Goal: Information Seeking & Learning: Check status

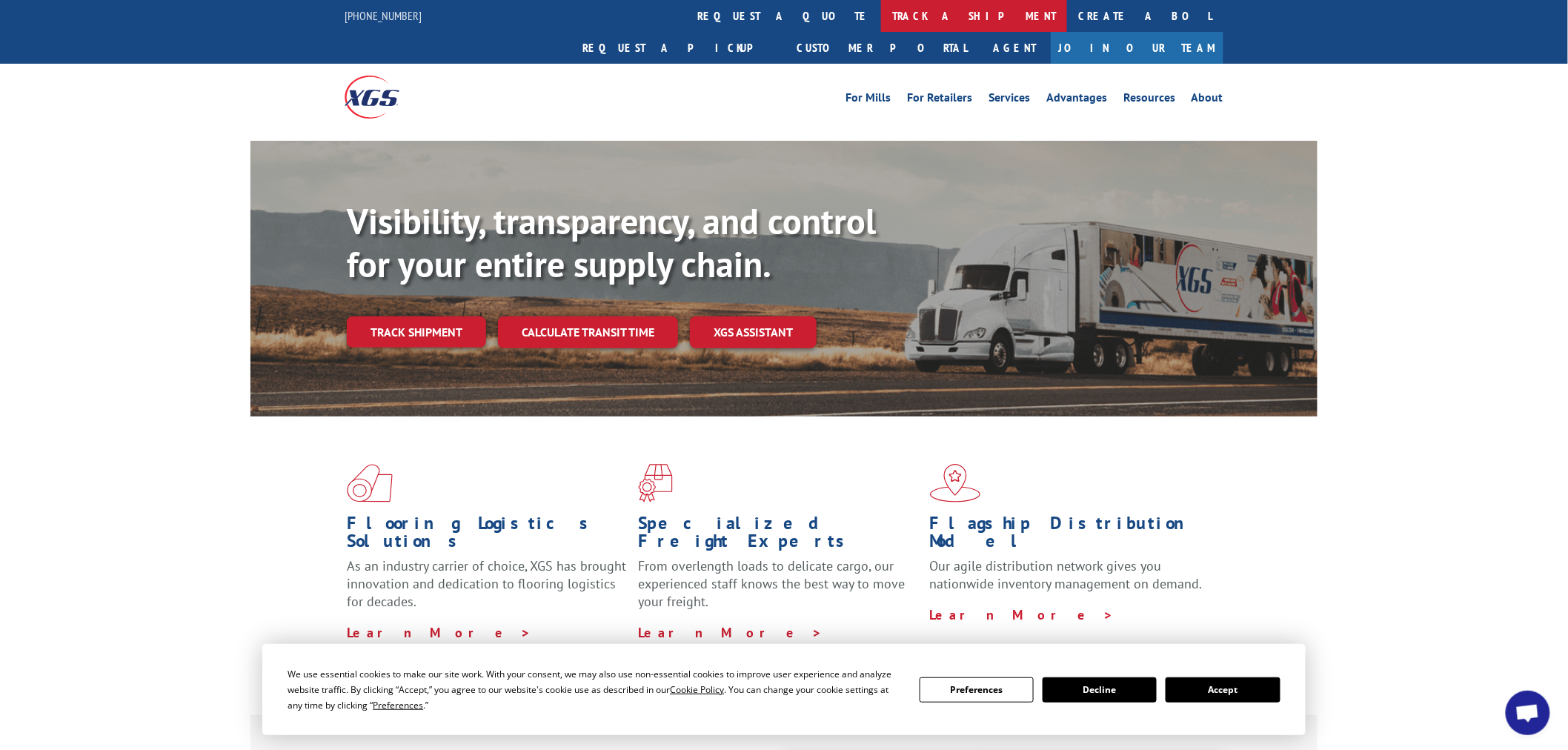
click at [882, 22] on link "track a shipment" at bounding box center [975, 16] width 186 height 32
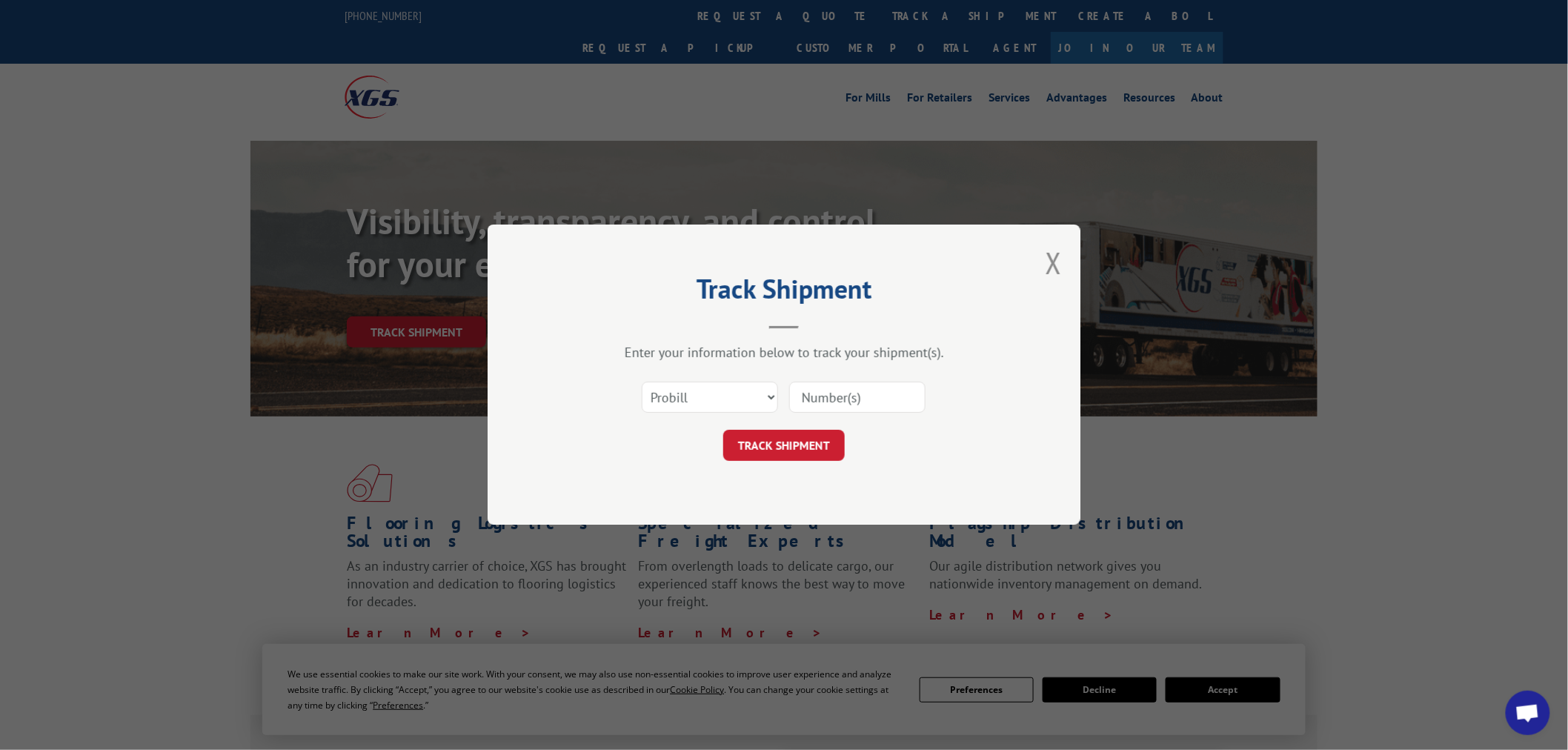
click at [800, 400] on input at bounding box center [857, 397] width 136 height 31
paste input "17689209"
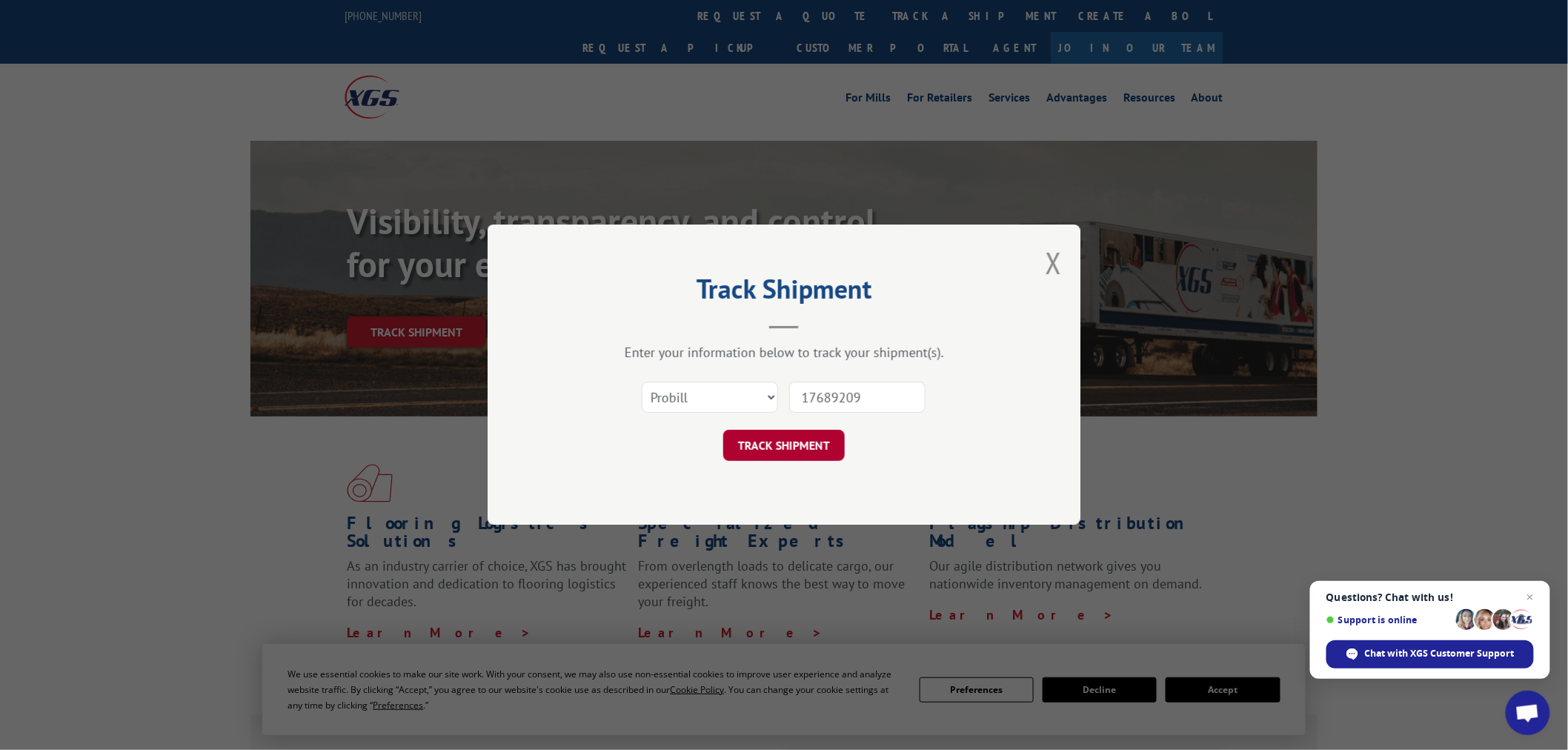
type input "17689209"
click at [786, 461] on button "TRACK SHIPMENT" at bounding box center [784, 446] width 122 height 31
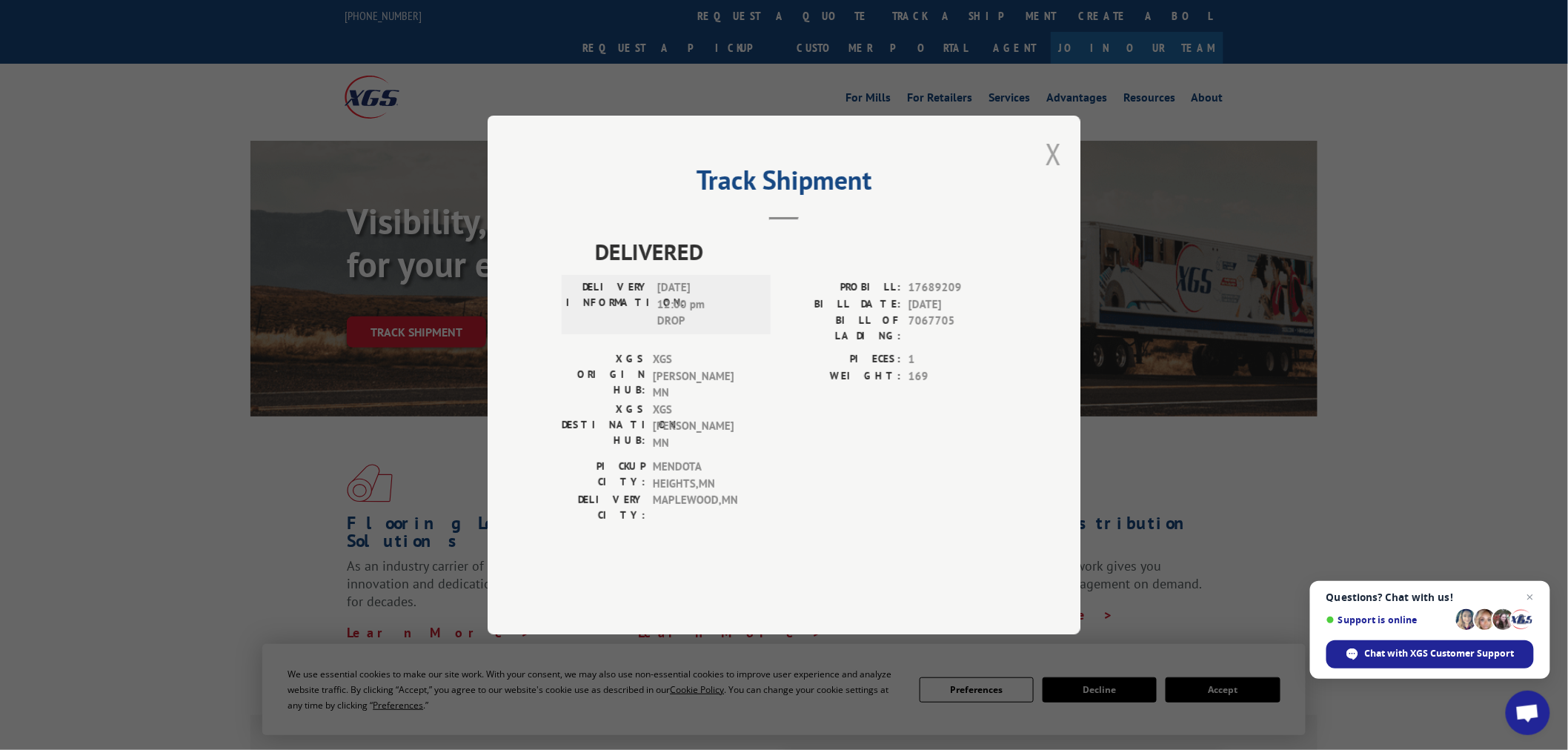
click at [1061, 174] on button "Close modal" at bounding box center [1054, 153] width 16 height 39
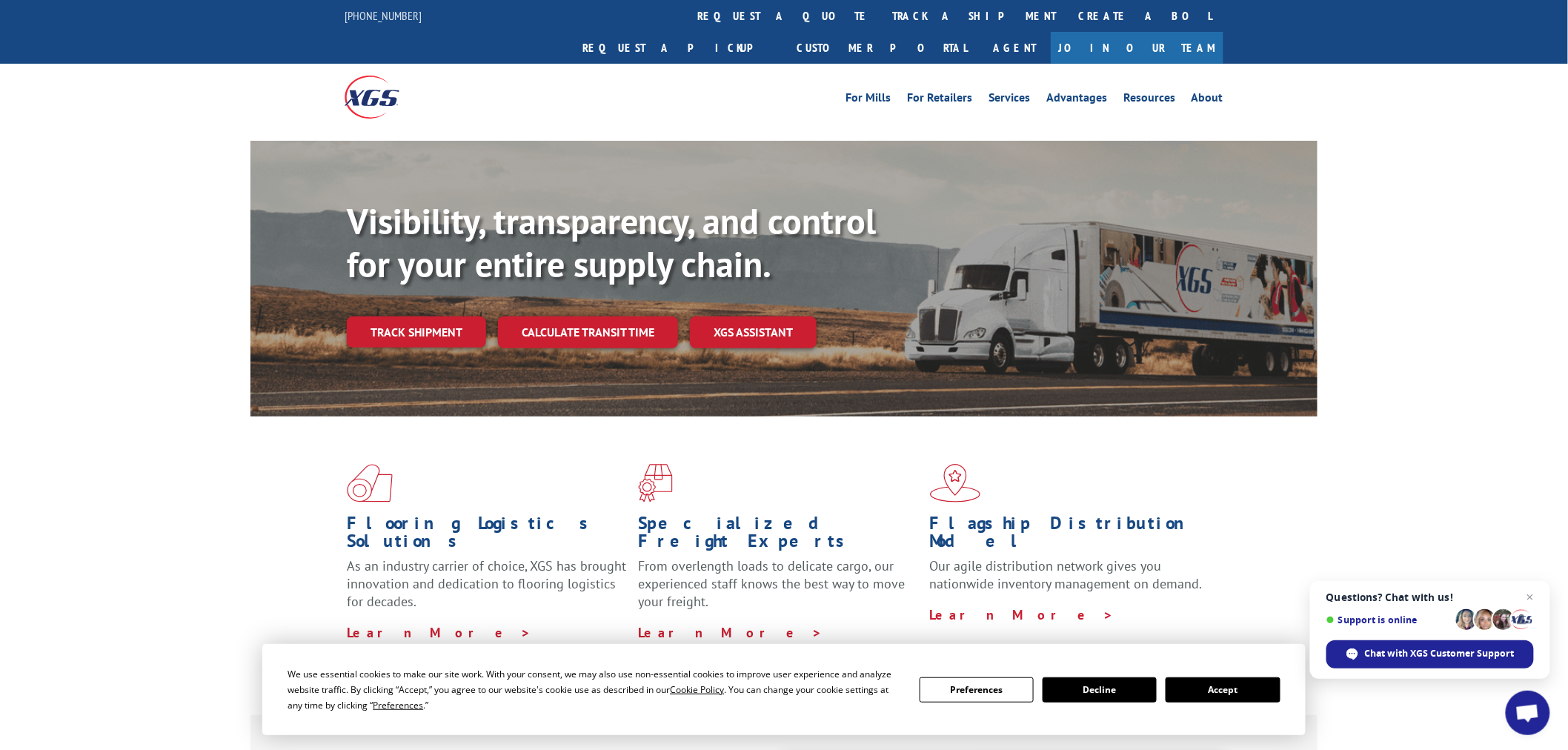
click at [882, 2] on link "track a shipment" at bounding box center [975, 16] width 186 height 32
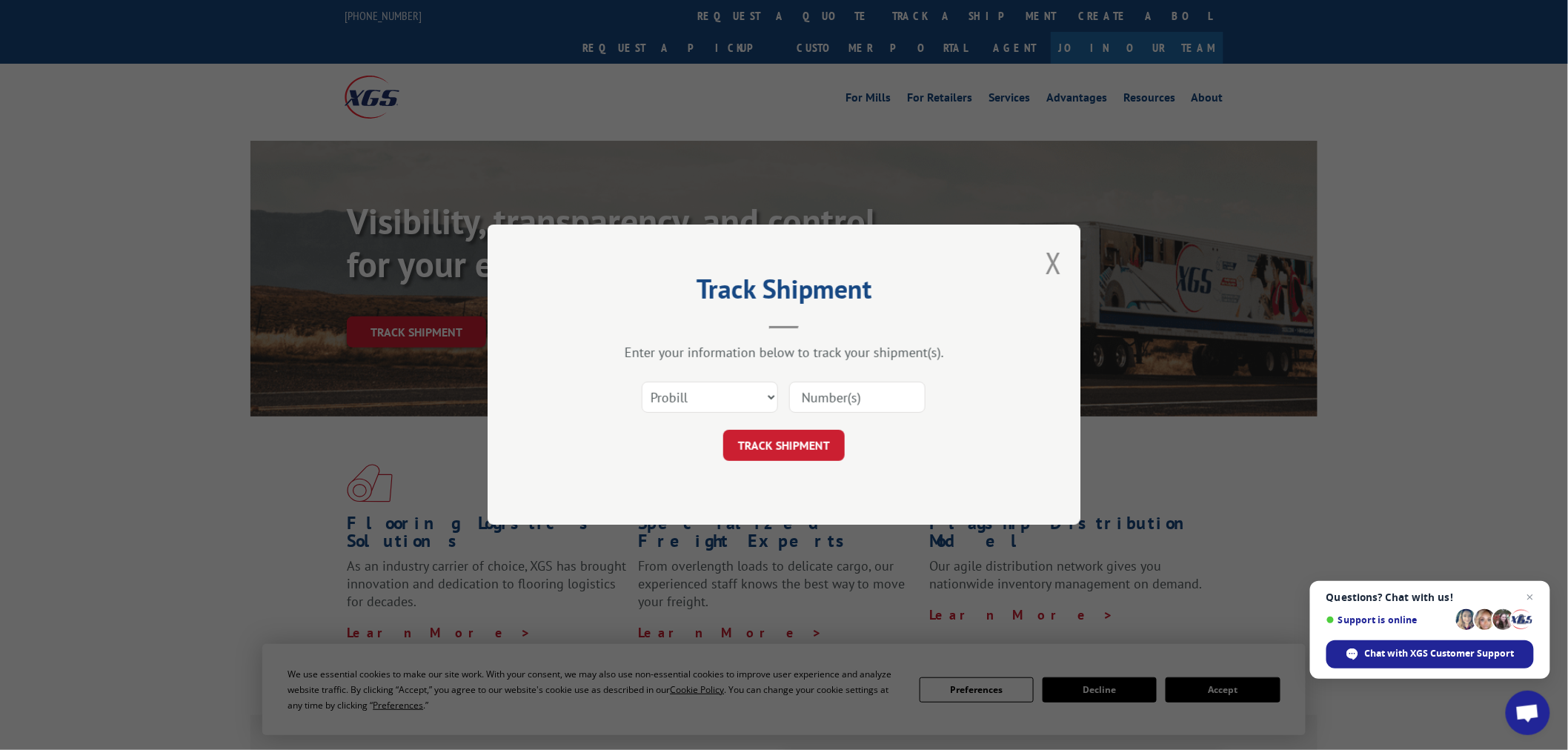
click at [885, 389] on input at bounding box center [857, 397] width 136 height 31
paste input "17479735"
type input "17479735"
drag, startPoint x: 829, startPoint y: 428, endPoint x: 804, endPoint y: 445, distance: 30.2
click at [808, 443] on form "Select category... Probill BOL PO 17479735 TRACK SHIPMENT" at bounding box center [784, 417] width 444 height 88
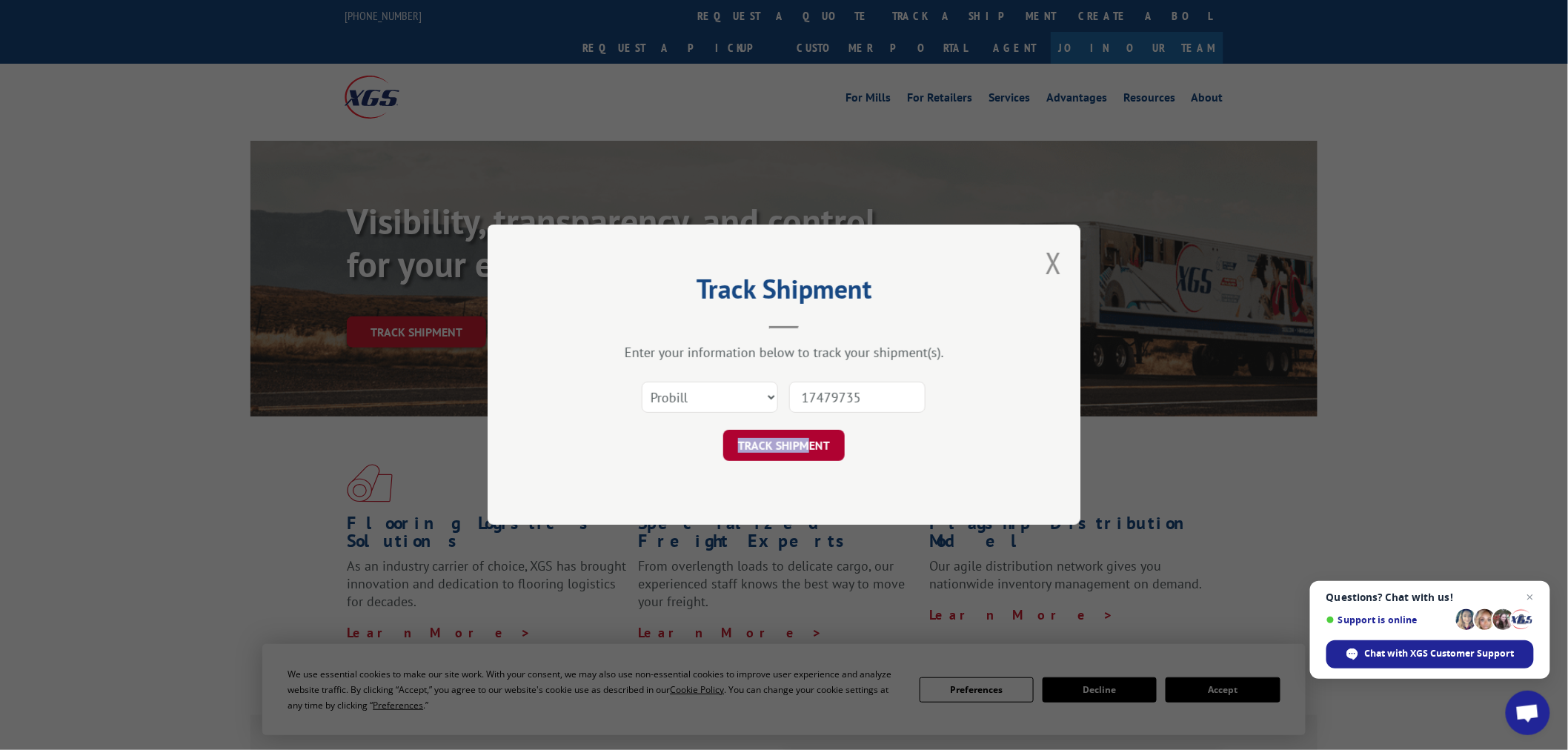
click at [804, 446] on button "TRACK SHIPMENT" at bounding box center [784, 446] width 122 height 31
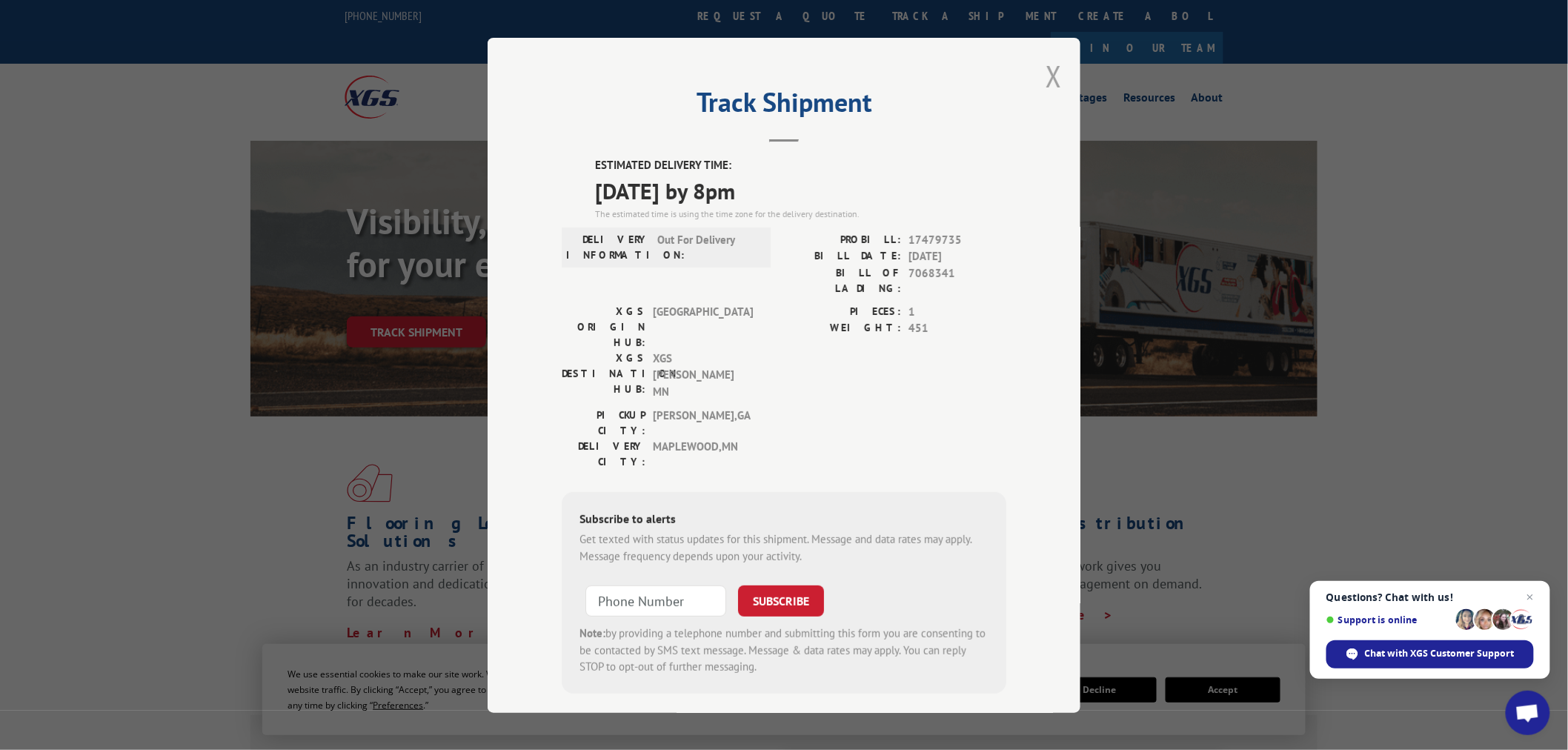
click at [1061, 87] on button "Close modal" at bounding box center [1054, 76] width 16 height 39
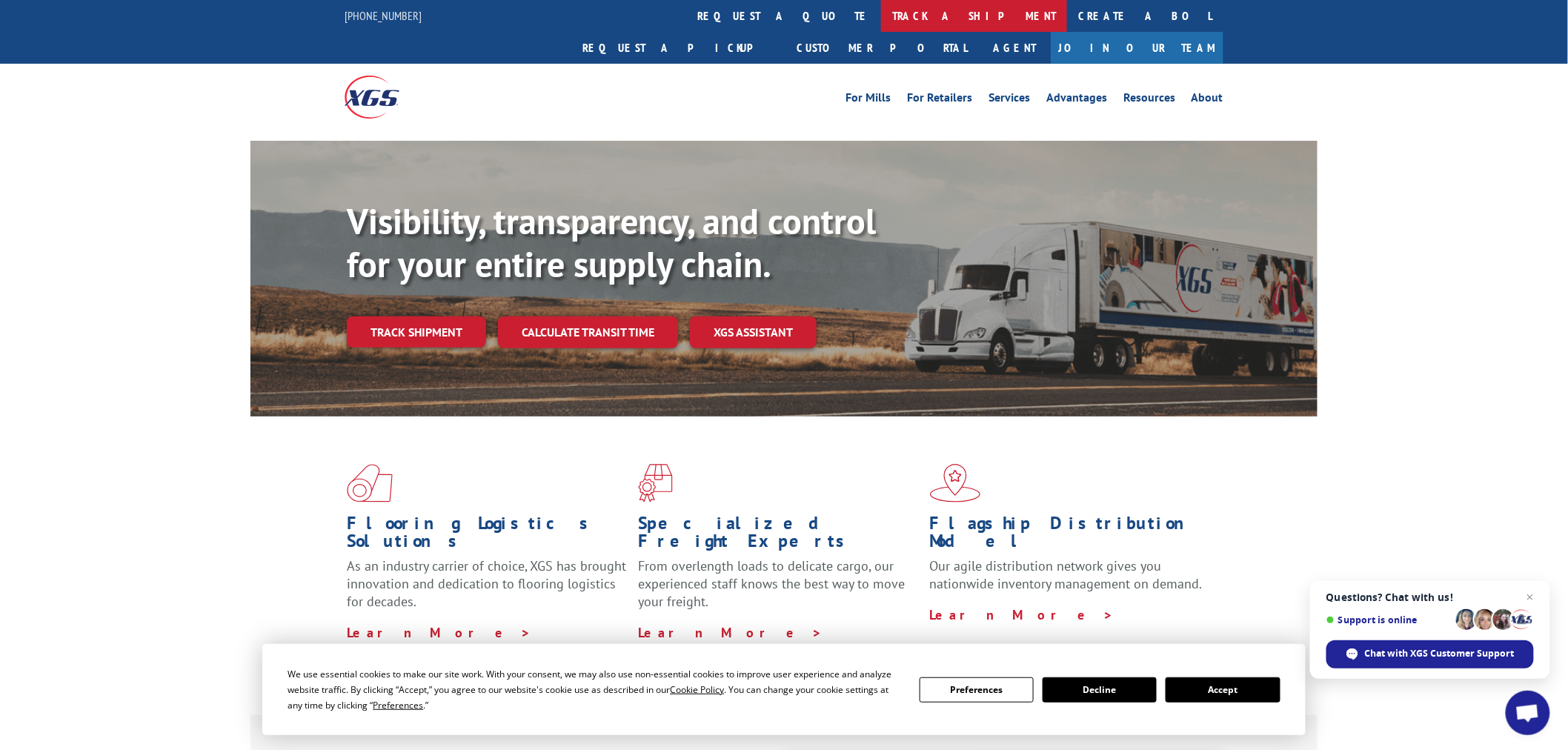
click at [882, 8] on link "track a shipment" at bounding box center [975, 16] width 186 height 32
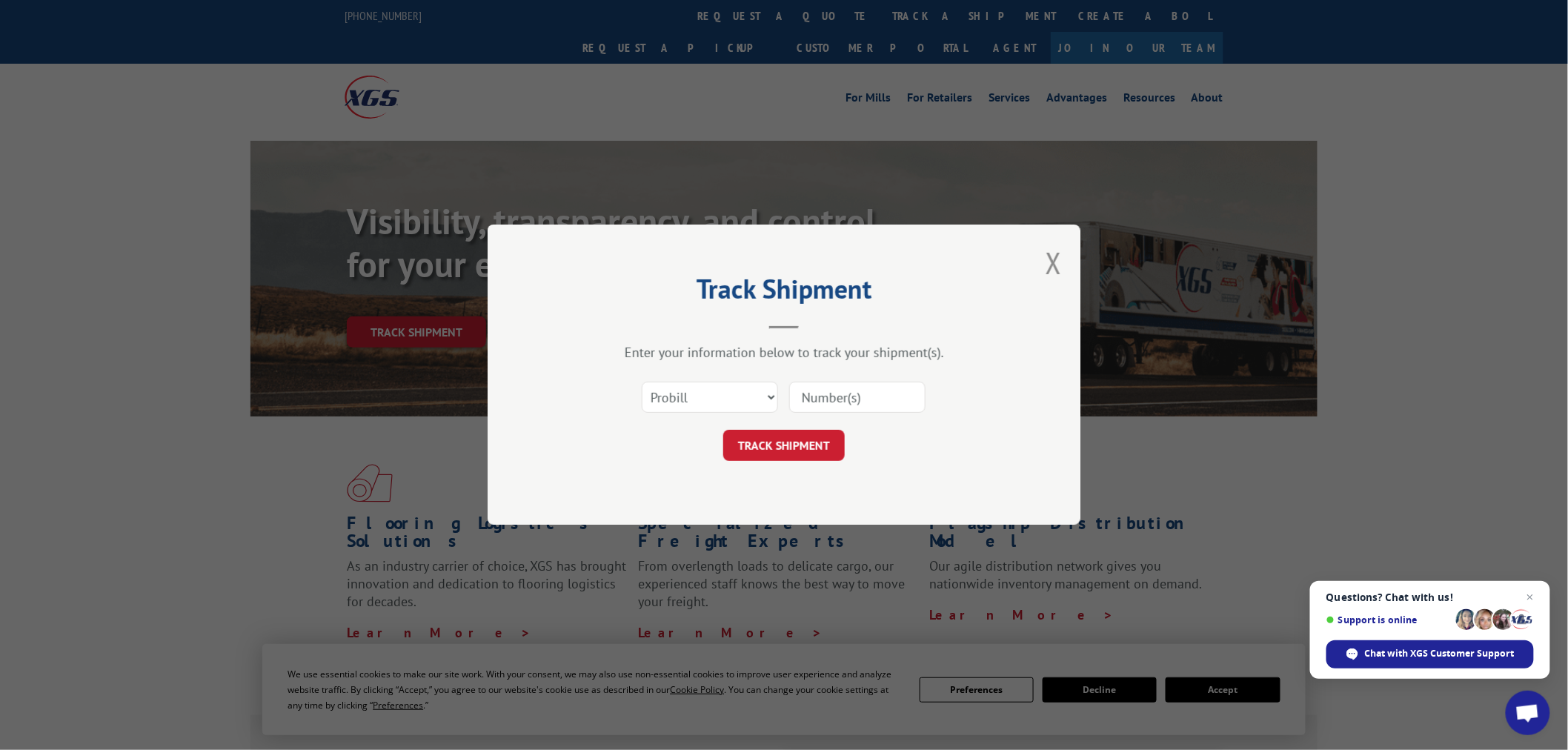
click at [808, 385] on input at bounding box center [857, 397] width 136 height 31
paste input "17692329"
type input "17692329"
click at [786, 449] on button "TRACK SHIPMENT" at bounding box center [784, 446] width 122 height 31
